Goal: Task Accomplishment & Management: Complete application form

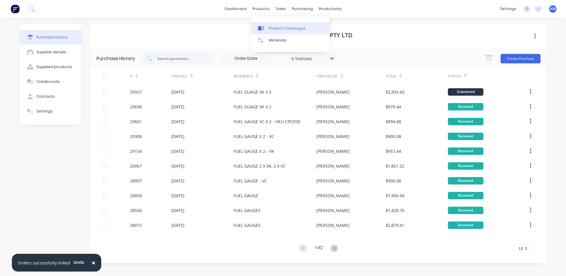
click at [267, 23] on link "Product Catalogue" at bounding box center [290, 28] width 78 height 12
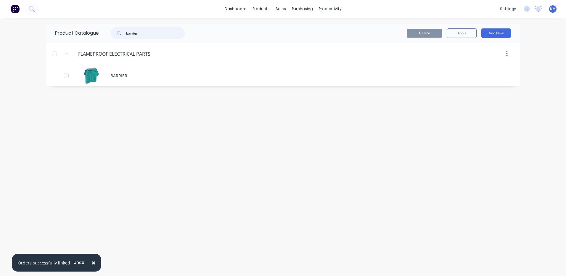
click at [150, 33] on input "barrier" at bounding box center [155, 33] width 59 height 12
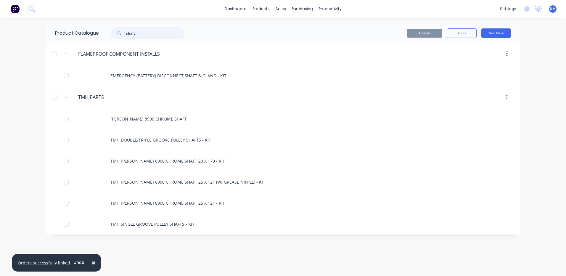
drag, startPoint x: 144, startPoint y: 33, endPoint x: 112, endPoint y: 34, distance: 32.6
click at [112, 34] on div "shaft" at bounding box center [148, 33] width 74 height 12
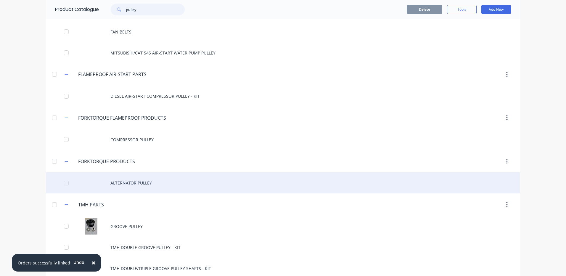
scroll to position [137, 0]
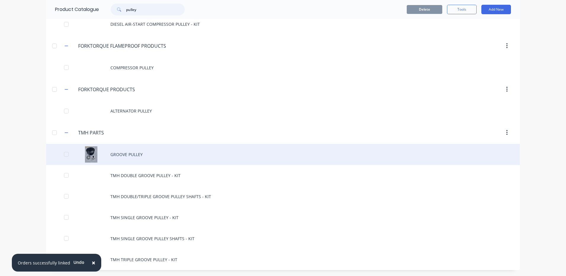
type input "pulley"
click at [344, 158] on div "GROOVE PULLEY" at bounding box center [283, 154] width 474 height 21
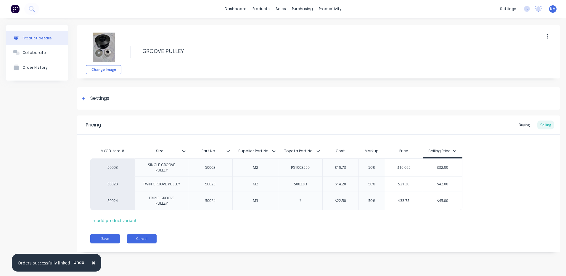
click at [145, 238] on button "Cancel" at bounding box center [142, 238] width 30 height 9
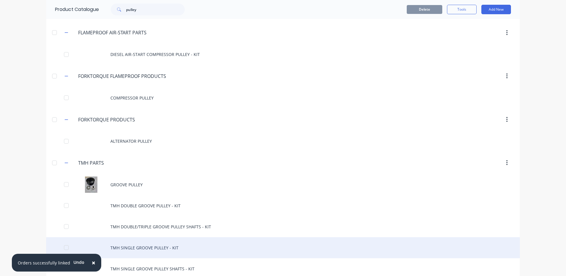
scroll to position [137, 0]
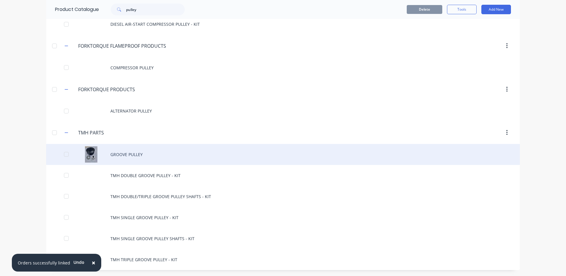
click at [145, 155] on div "GROOVE PULLEY" at bounding box center [283, 154] width 474 height 21
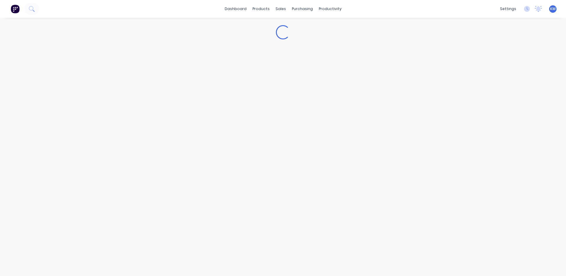
type textarea "x"
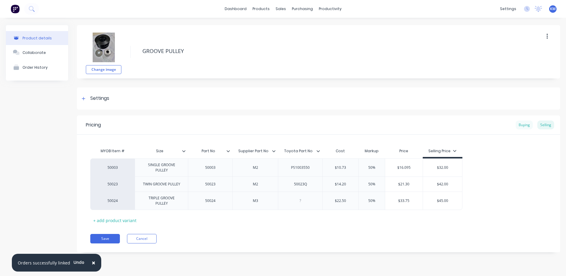
click at [527, 126] on div "Buying" at bounding box center [524, 124] width 17 height 9
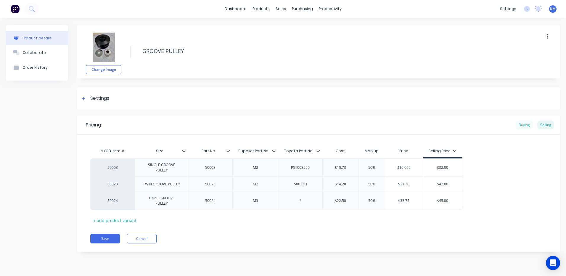
click at [526, 127] on div "Buying" at bounding box center [524, 124] width 17 height 9
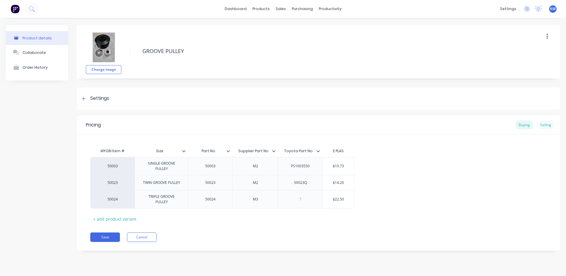
click at [539, 125] on div "Selling" at bounding box center [545, 124] width 17 height 9
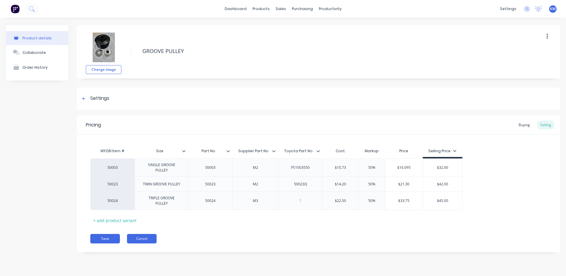
click at [133, 237] on button "Cancel" at bounding box center [142, 238] width 30 height 9
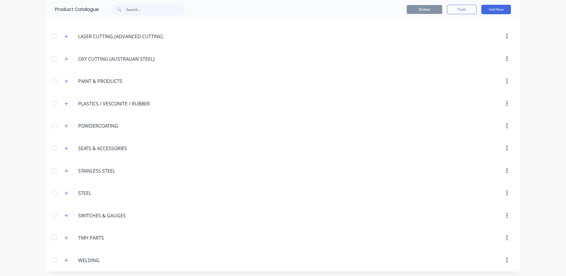
scroll to position [687, 0]
click at [65, 235] on icon "button" at bounding box center [67, 236] width 4 height 4
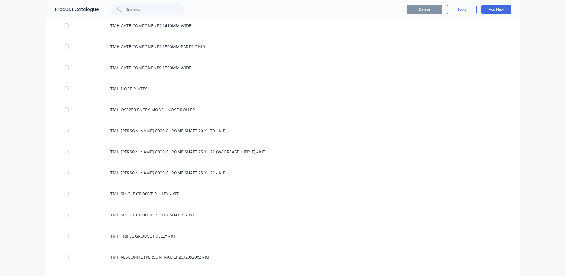
scroll to position [1443, 0]
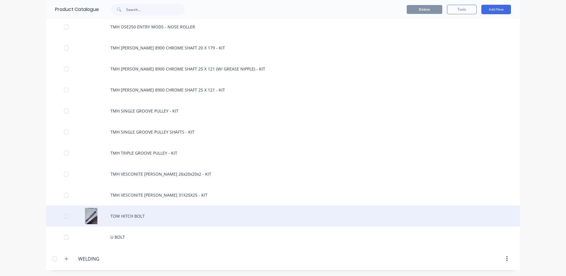
click at [204, 215] on div "TOW HITCH BOLT" at bounding box center [283, 215] width 474 height 21
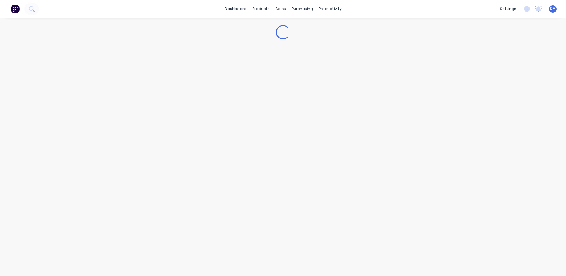
type textarea "x"
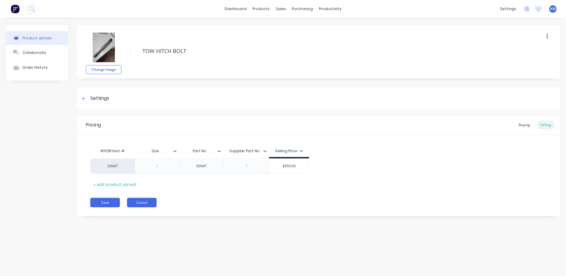
click at [142, 202] on button "Cancel" at bounding box center [142, 202] width 30 height 9
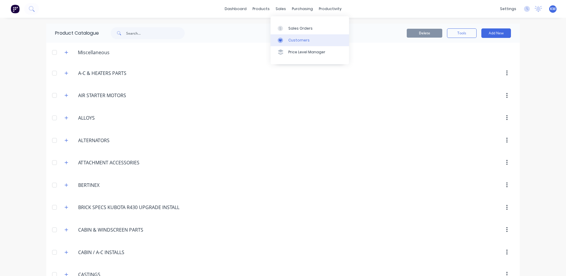
click at [284, 36] on link "Customers" at bounding box center [309, 40] width 78 height 12
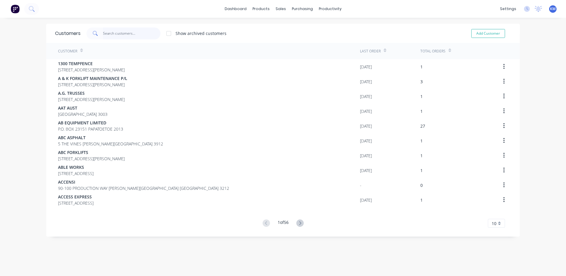
click at [107, 34] on input "text" at bounding box center [132, 34] width 58 height 12
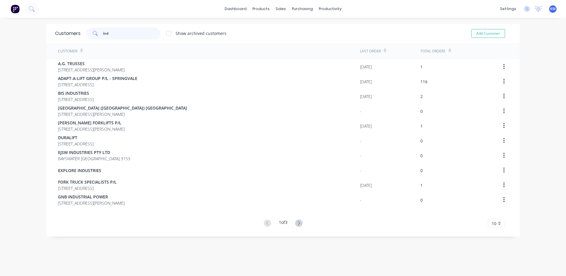
type input "inde"
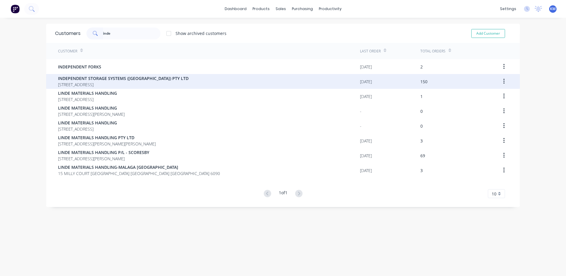
click at [222, 77] on div "INDEPENDENT STORAGE SYSTEMS (VIC) PTY LTD 17 MARCONI DRIVE DANDENONG SOUTH Vict…" at bounding box center [209, 81] width 302 height 15
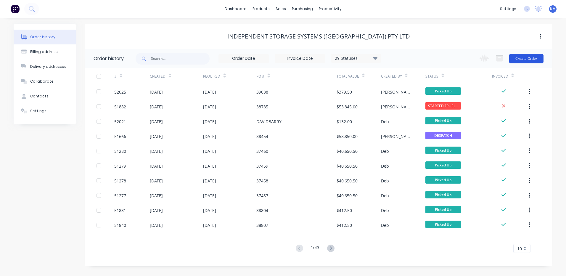
click at [529, 58] on button "Create Order" at bounding box center [526, 58] width 34 height 9
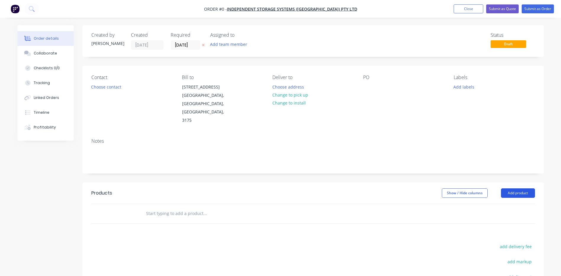
click at [516, 188] on button "Add product" at bounding box center [518, 192] width 34 height 9
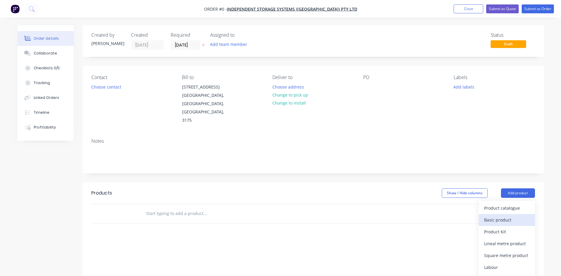
click at [506, 215] on div "Basic product" at bounding box center [507, 219] width 46 height 9
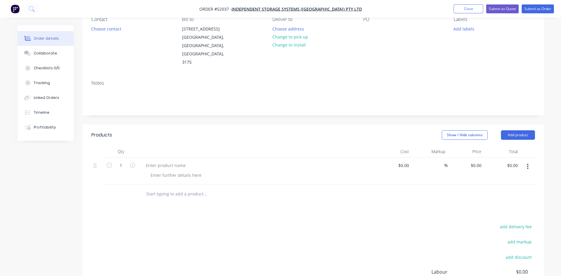
scroll to position [120, 0]
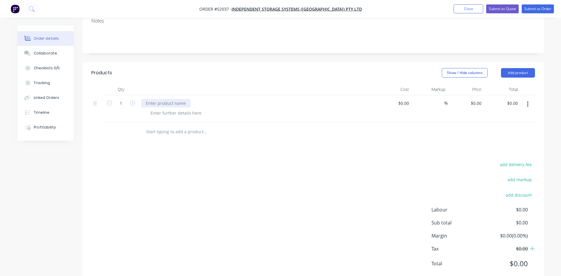
click at [168, 99] on div at bounding box center [165, 103] width 49 height 9
click at [220, 68] on div "Show / Hide columns Add product" at bounding box center [361, 72] width 350 height 9
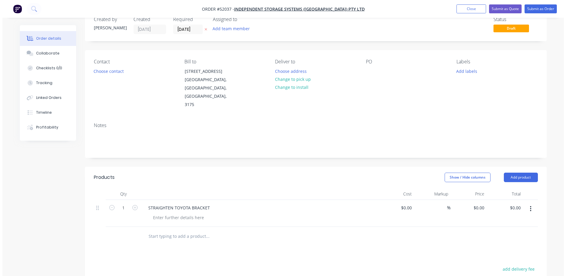
scroll to position [0, 0]
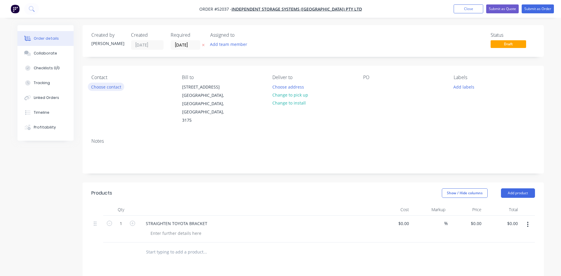
click at [105, 87] on button "Choose contact" at bounding box center [106, 87] width 36 height 8
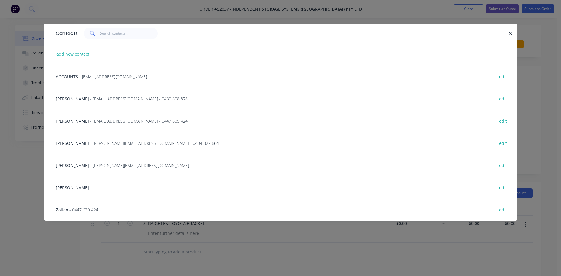
click at [129, 99] on span "- michaelp@issequipment.com.au - 0439 608 878" at bounding box center [139, 99] width 98 height 6
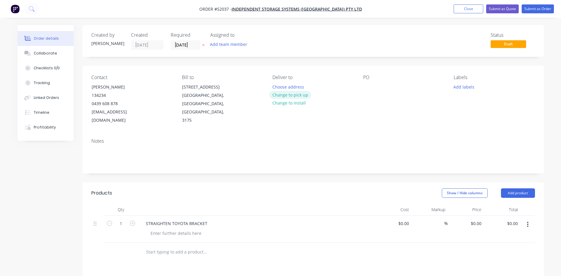
click at [282, 96] on button "Change to pick up" at bounding box center [290, 95] width 42 height 8
click at [404, 65] on div "Created by Kyle Created 09/09/25 Required 09/09/25 Assigned to Add team member …" at bounding box center [314, 214] width 462 height 379
click at [539, 7] on button "Submit as Order" at bounding box center [538, 8] width 32 height 9
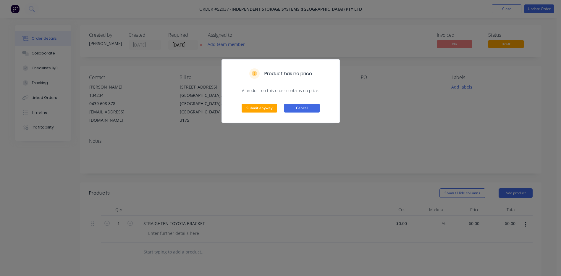
click at [291, 107] on button "Cancel" at bounding box center [302, 108] width 36 height 9
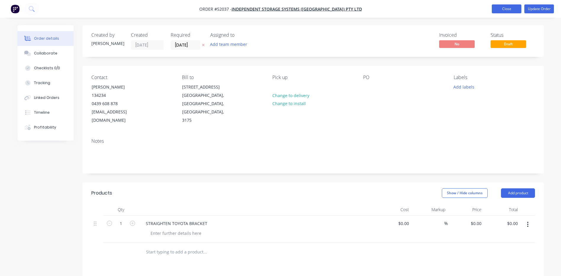
click at [516, 7] on button "Close" at bounding box center [507, 8] width 30 height 9
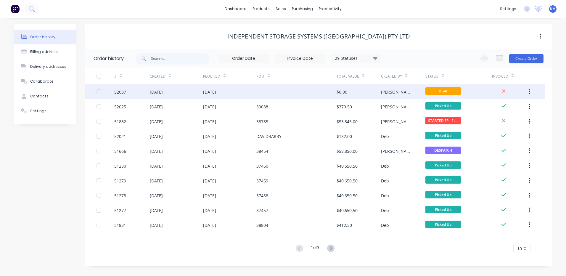
click at [255, 89] on div "09 Sep 2025" at bounding box center [229, 91] width 53 height 15
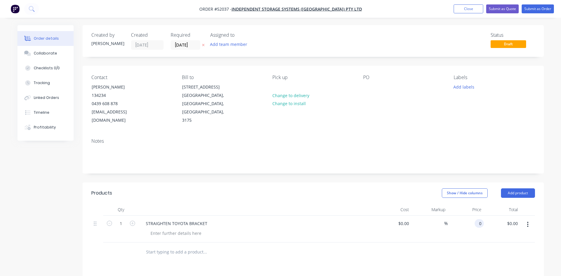
click at [475, 219] on div "0 0" at bounding box center [479, 223] width 9 height 9
type input "$850.00"
click at [339, 188] on div "Show / Hide columns Add product" at bounding box center [361, 192] width 350 height 9
drag, startPoint x: 275, startPoint y: 184, endPoint x: 257, endPoint y: 172, distance: 21.3
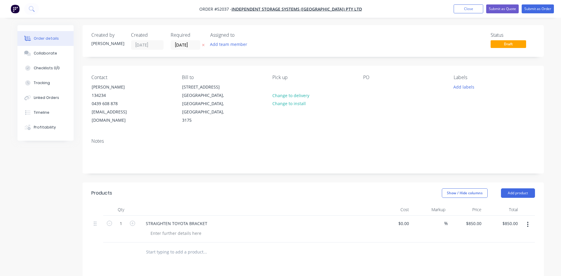
click at [274, 188] on div "Show / Hide columns Add product" at bounding box center [361, 192] width 350 height 9
drag, startPoint x: 49, startPoint y: 82, endPoint x: 55, endPoint y: 78, distance: 7.0
click at [50, 81] on button "Tracking" at bounding box center [45, 82] width 56 height 15
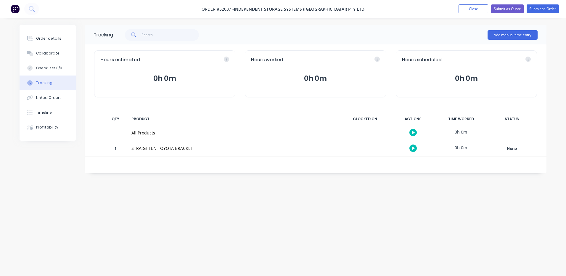
click at [328, 81] on button "0h 0m" at bounding box center [315, 78] width 129 height 11
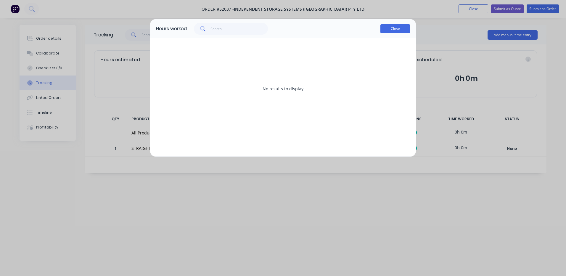
click at [400, 28] on button "Close" at bounding box center [395, 28] width 30 height 9
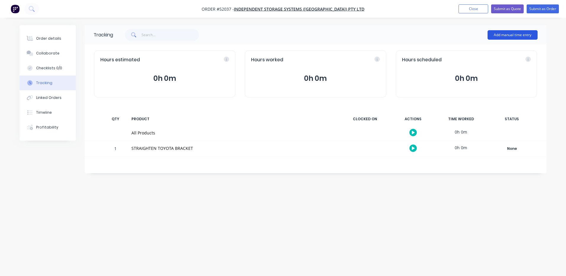
click at [490, 33] on button "Add manual time entry" at bounding box center [512, 34] width 50 height 9
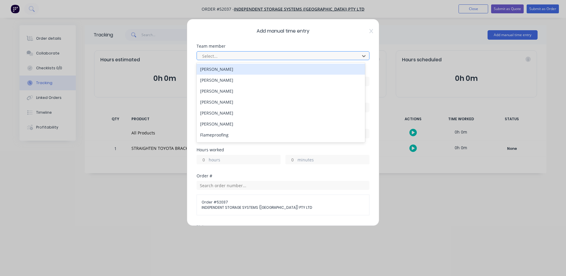
click at [260, 54] on div at bounding box center [279, 55] width 155 height 7
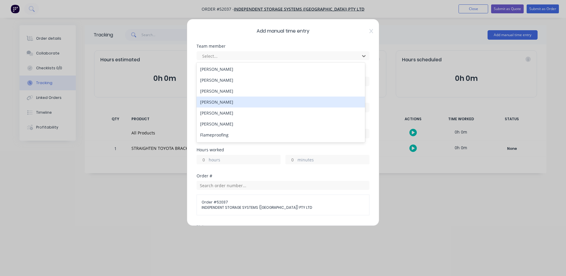
click at [236, 101] on div "Daryl Smullen" at bounding box center [281, 101] width 168 height 11
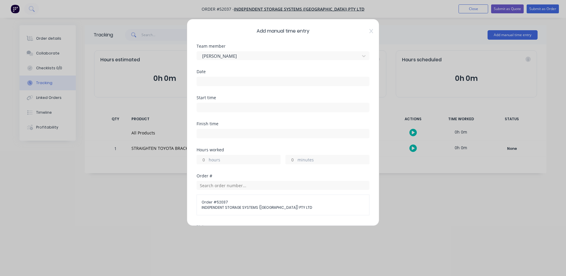
click at [225, 80] on input at bounding box center [283, 81] width 172 height 9
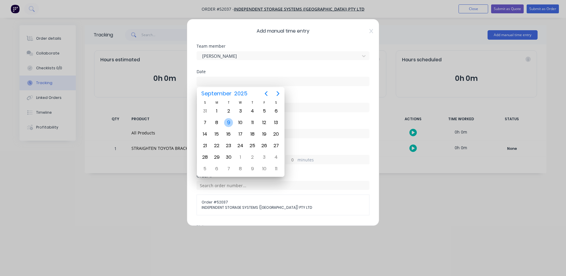
click at [228, 124] on div "9" at bounding box center [228, 122] width 9 height 9
type input "09/09/2025"
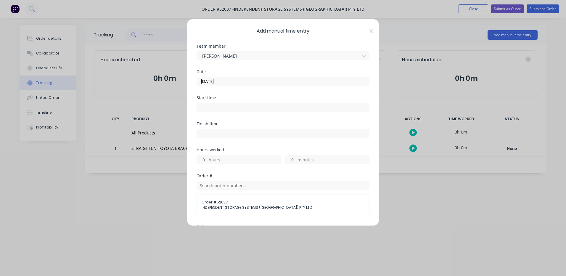
click at [230, 161] on label "hours" at bounding box center [245, 160] width 72 height 7
click at [207, 161] on input "hours" at bounding box center [202, 159] width 10 height 9
type input "6"
type input "5"
click at [241, 144] on div "Finish time" at bounding box center [283, 135] width 173 height 26
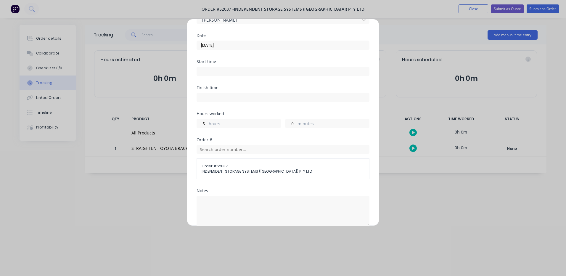
scroll to position [110, 0]
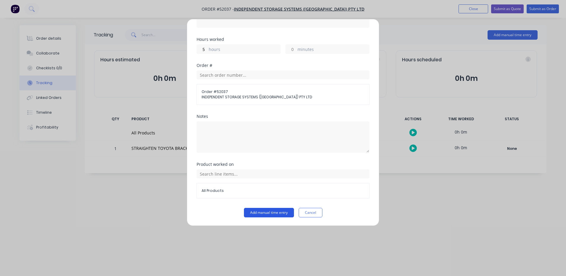
click at [265, 210] on button "Add manual time entry" at bounding box center [269, 212] width 50 height 9
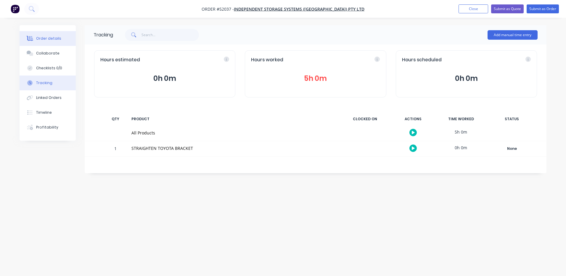
click at [44, 41] on button "Order details" at bounding box center [48, 38] width 56 height 15
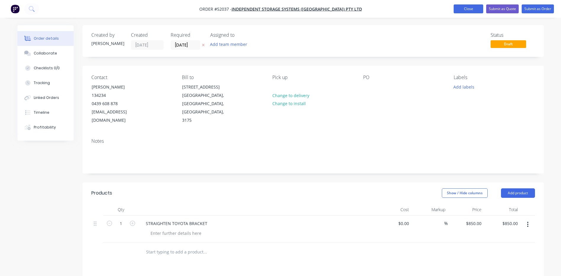
click at [470, 7] on button "Close" at bounding box center [469, 8] width 30 height 9
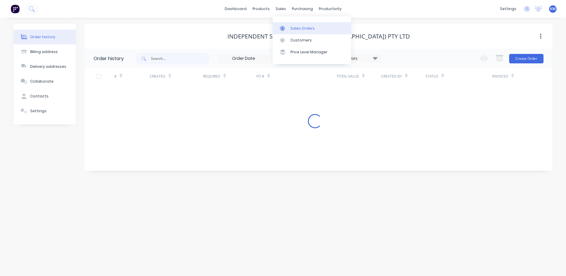
click at [287, 29] on div at bounding box center [284, 28] width 9 height 5
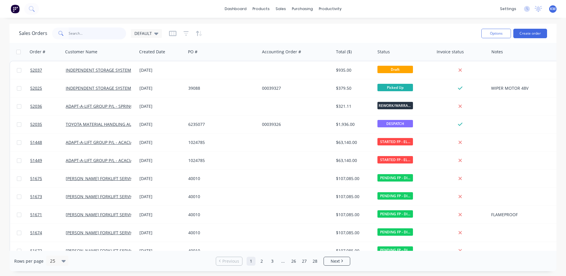
click at [96, 35] on input "text" at bounding box center [98, 34] width 58 height 12
type input "51676"
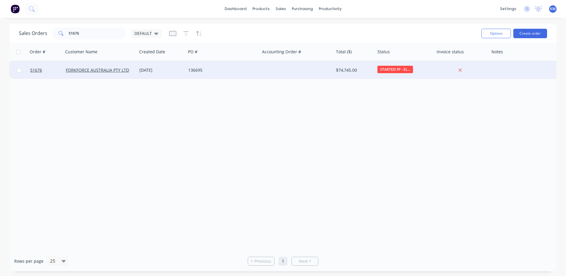
click at [188, 73] on div "136695" at bounding box center [223, 70] width 74 height 18
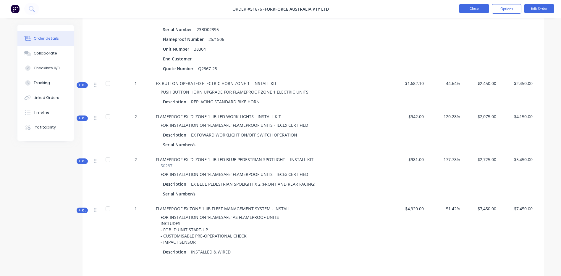
scroll to position [241, 0]
click at [476, 11] on button "Close" at bounding box center [475, 8] width 30 height 9
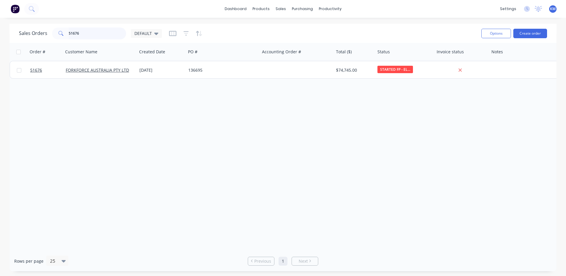
click at [90, 33] on input "51676" at bounding box center [98, 34] width 58 height 12
